Goal: Information Seeking & Learning: Learn about a topic

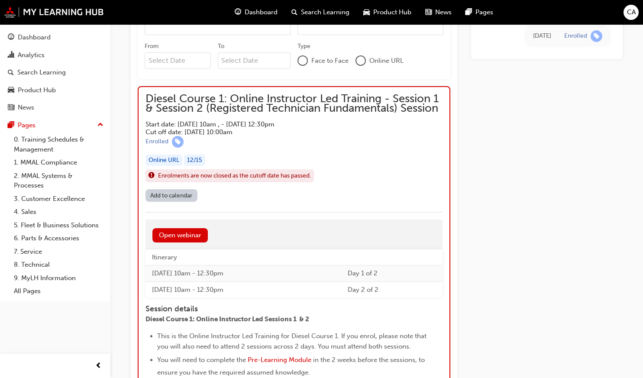
scroll to position [729, 0]
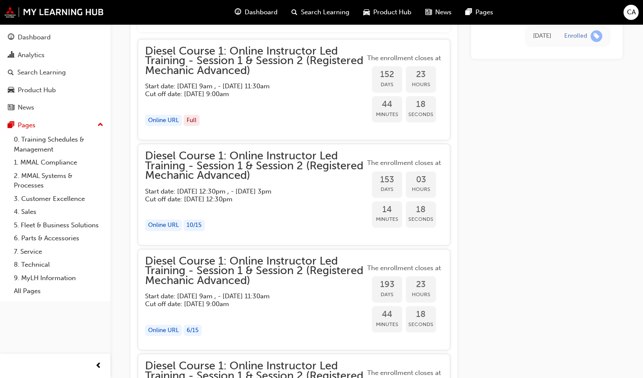
scroll to position [897, 0]
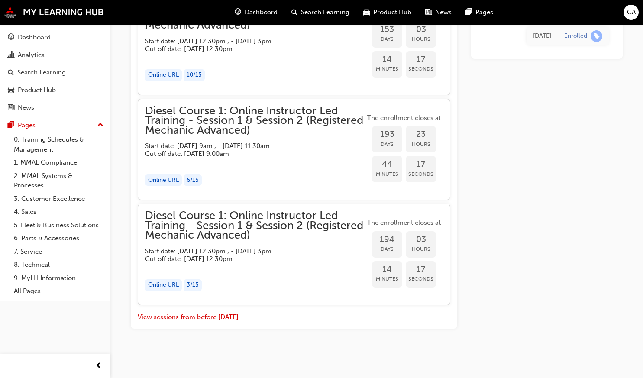
click at [249, 11] on span "Dashboard" at bounding box center [261, 12] width 33 height 10
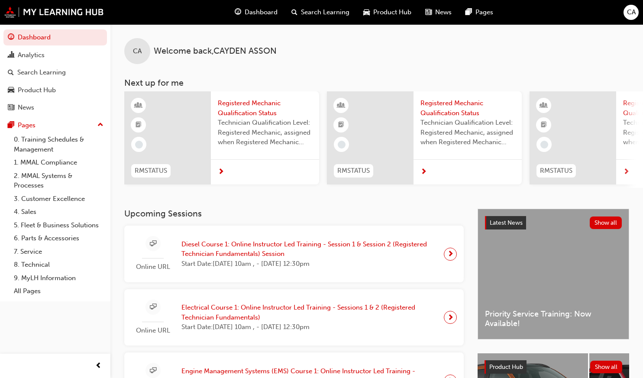
click at [220, 256] on span "Diesel Course 1: Online Instructor Led Training - Session 1 & Session 2 (Regist…" at bounding box center [310, 249] width 256 height 19
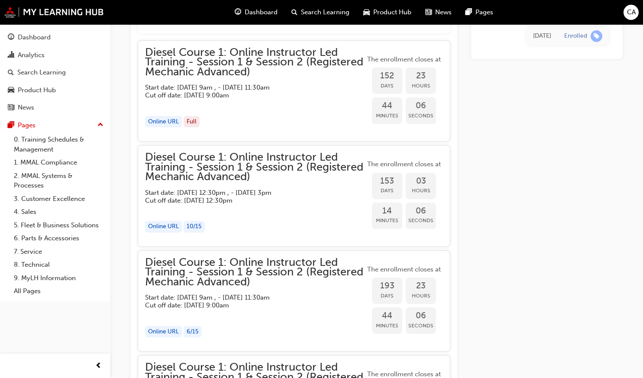
scroll to position [740, 0]
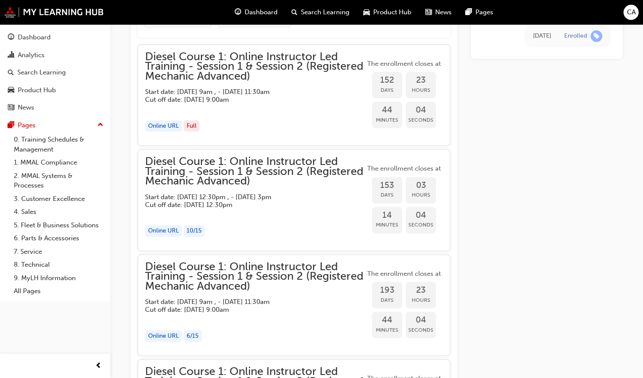
click at [250, 17] on span "Dashboard" at bounding box center [261, 12] width 33 height 10
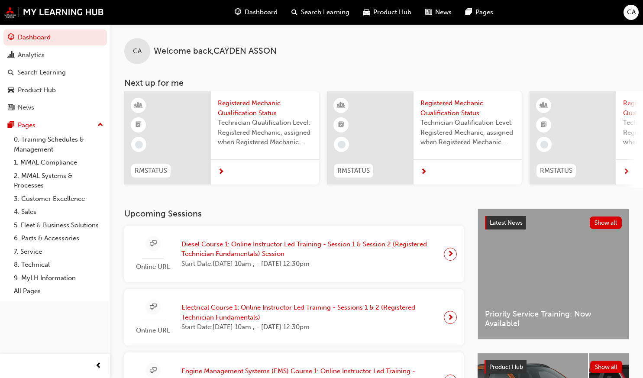
click at [418, 237] on div "Online URL Diesel Course 1: Online Instructor Led Training - Session 1 & Sessio…" at bounding box center [294, 254] width 326 height 43
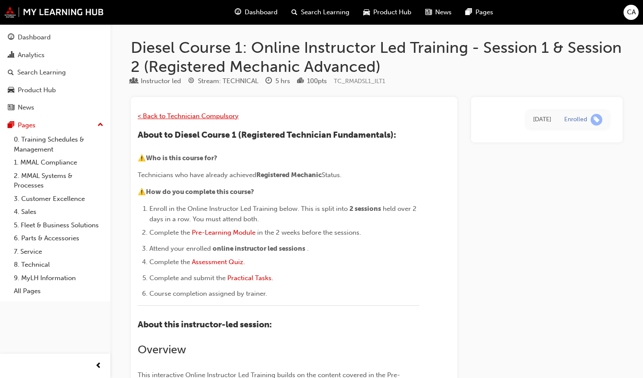
click at [187, 115] on span "< Back to Technician Compulsory" at bounding box center [188, 116] width 101 height 8
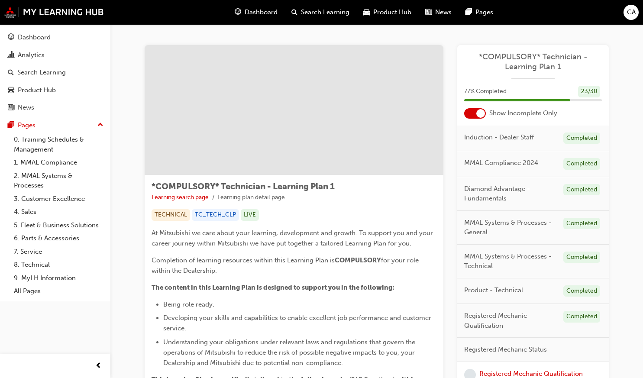
click at [264, 10] on span "Dashboard" at bounding box center [261, 12] width 33 height 10
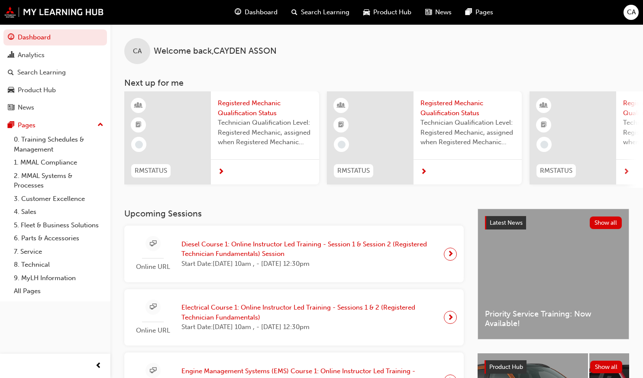
click at [154, 249] on span "sessionType_ONLINE_URL-icon" at bounding box center [153, 244] width 6 height 11
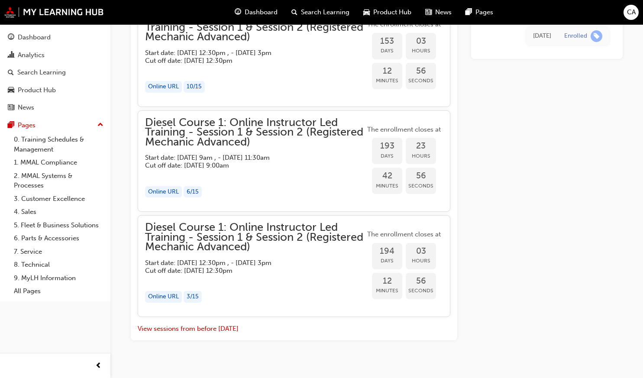
scroll to position [897, 0]
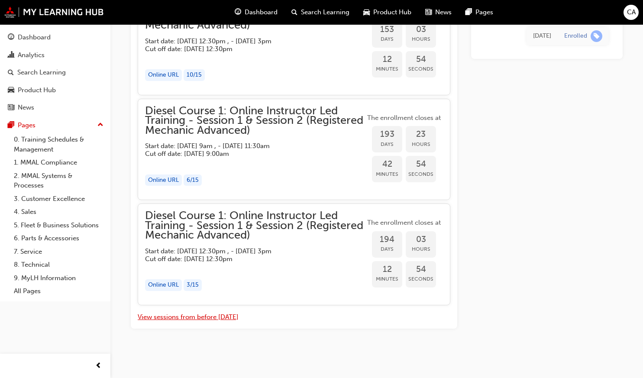
click at [178, 315] on button "View sessions from before [DATE]" at bounding box center [188, 317] width 101 height 10
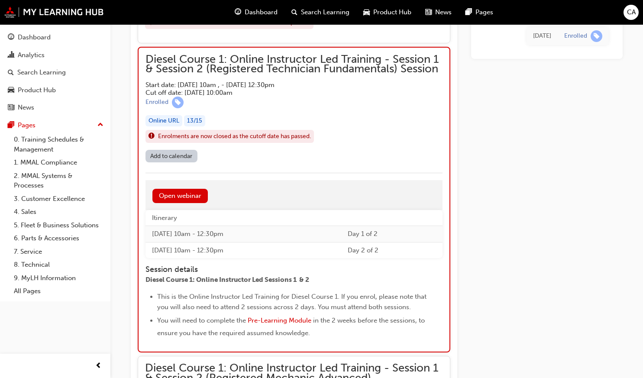
scroll to position [3812, 0]
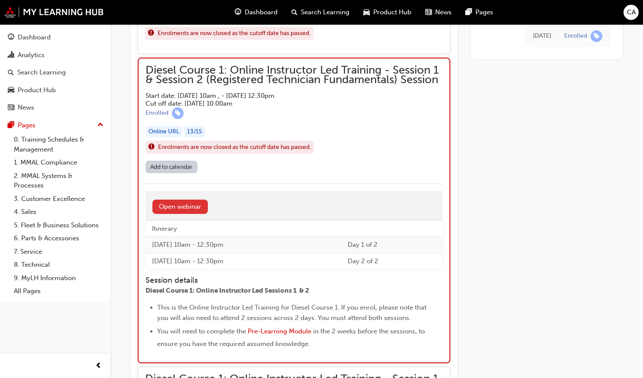
click at [180, 205] on link "Open webinar" at bounding box center [179, 207] width 55 height 14
